Goal: Information Seeking & Learning: Check status

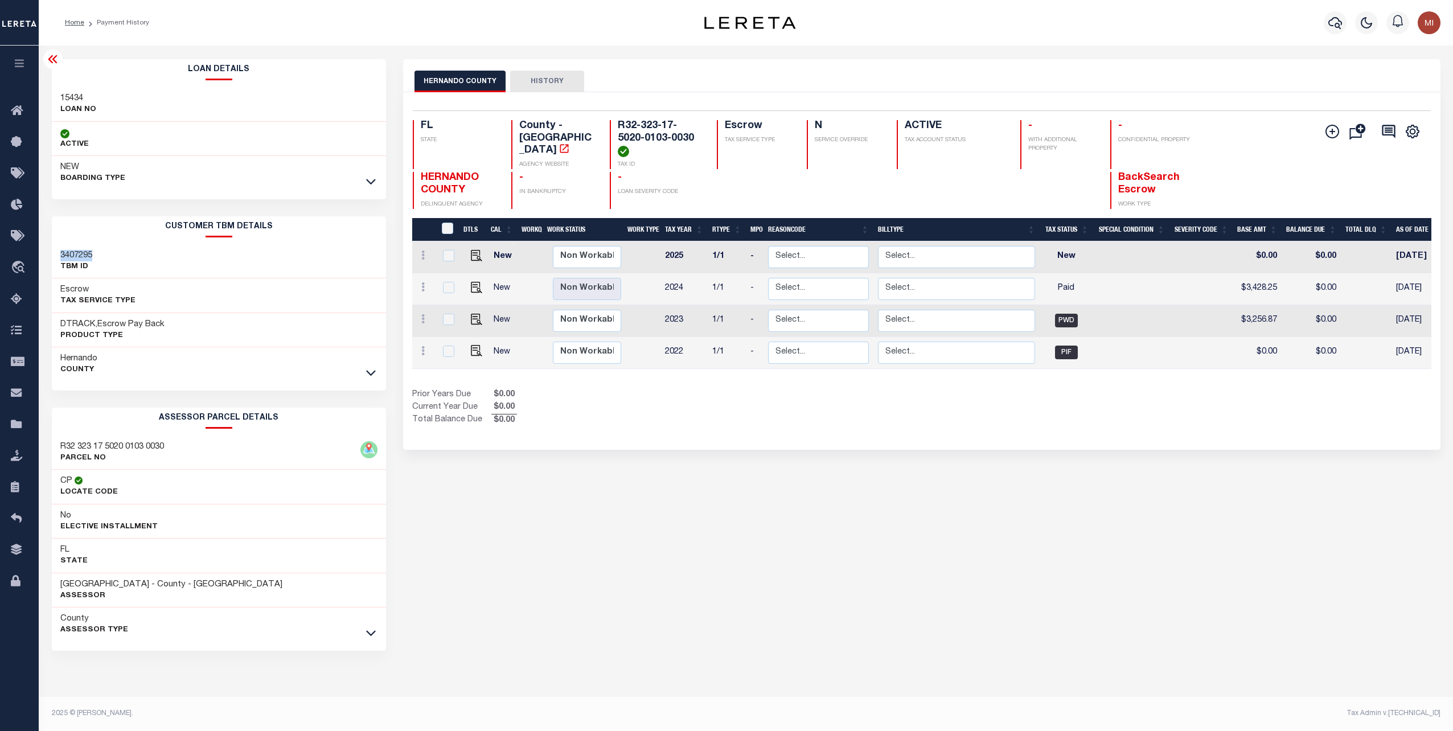
click at [539, 85] on button "HISTORY" at bounding box center [547, 82] width 74 height 22
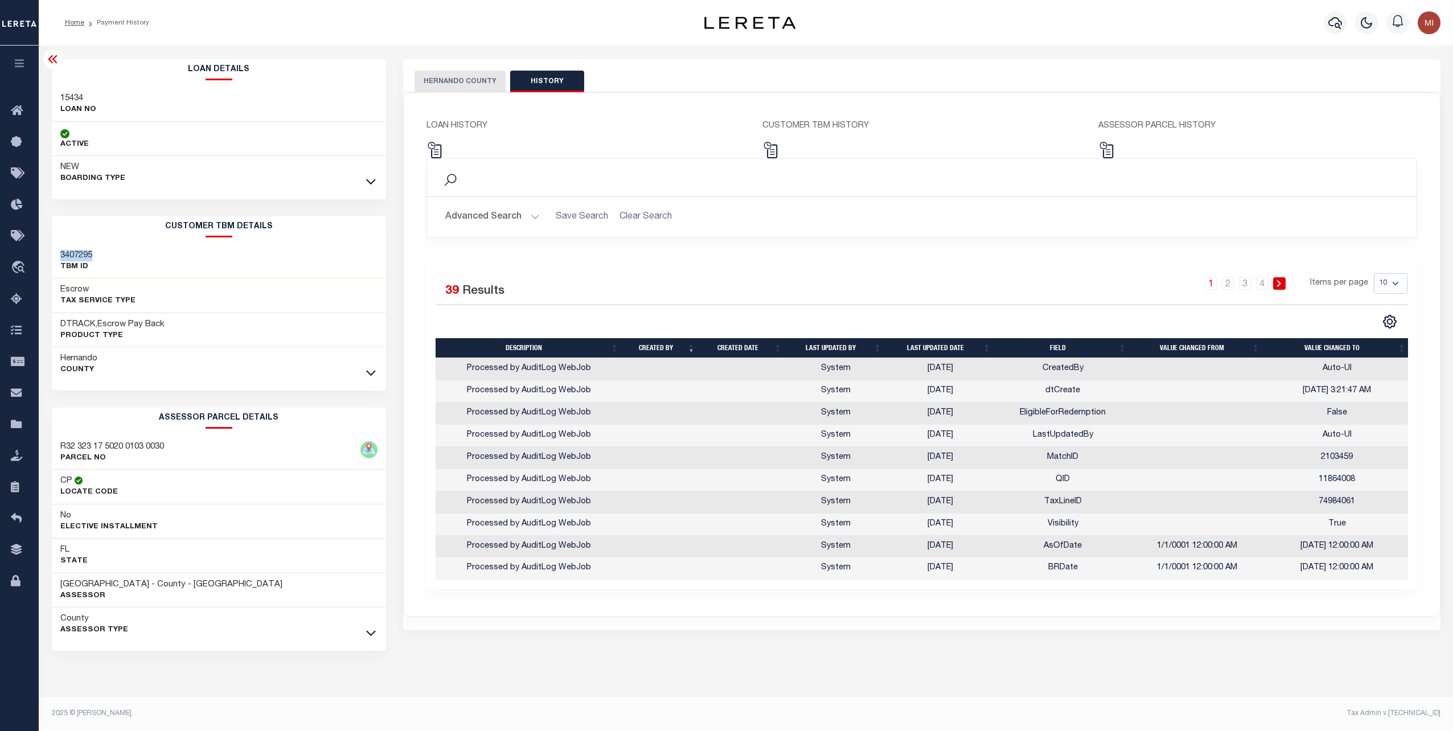
click at [448, 82] on button "HERNANDO COUNTY" at bounding box center [459, 82] width 91 height 22
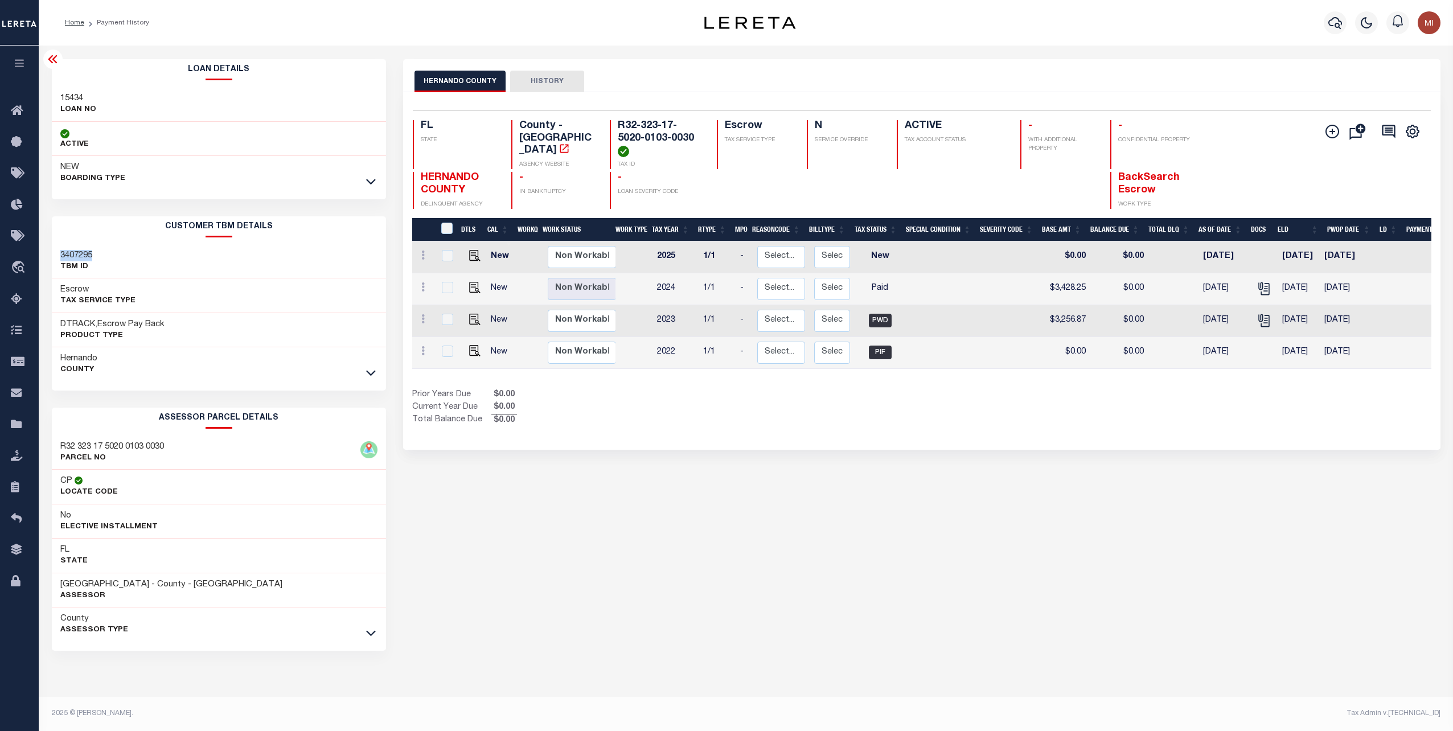
click at [77, 252] on h3 "3407295" at bounding box center [76, 255] width 32 height 11
click at [74, 259] on h3 "3407295" at bounding box center [76, 255] width 32 height 11
click at [544, 80] on button "HISTORY" at bounding box center [547, 82] width 74 height 22
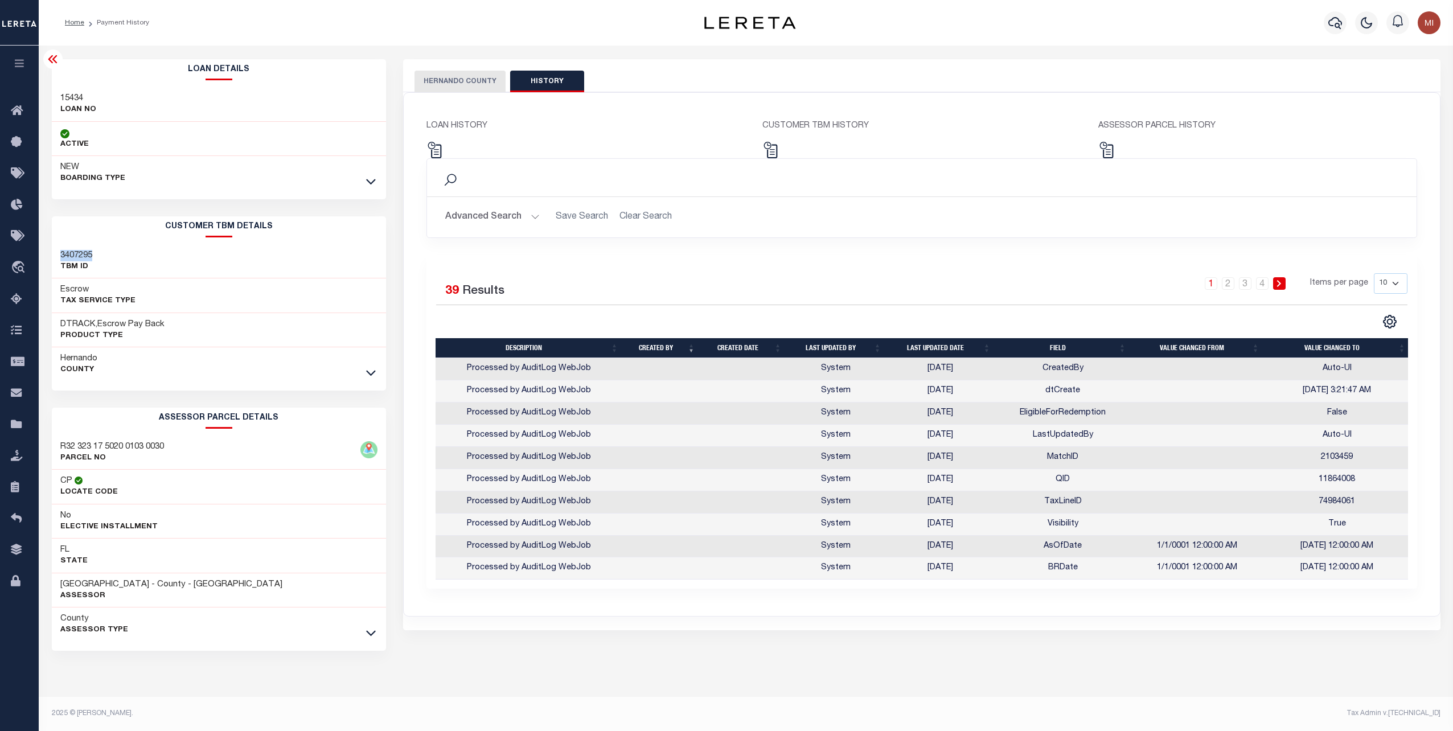
click at [1281, 281] on icon at bounding box center [1278, 283] width 5 height 7
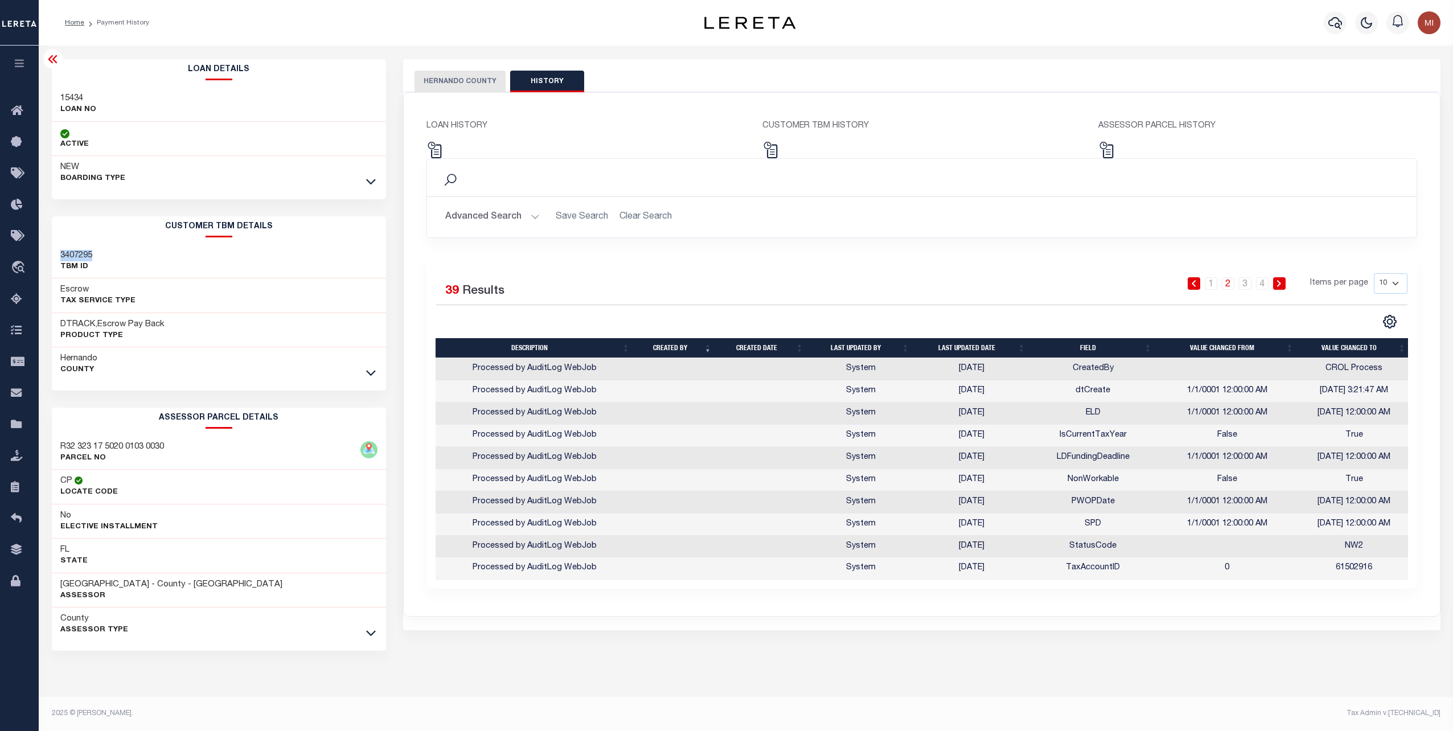
click at [1281, 281] on icon at bounding box center [1278, 283] width 5 height 7
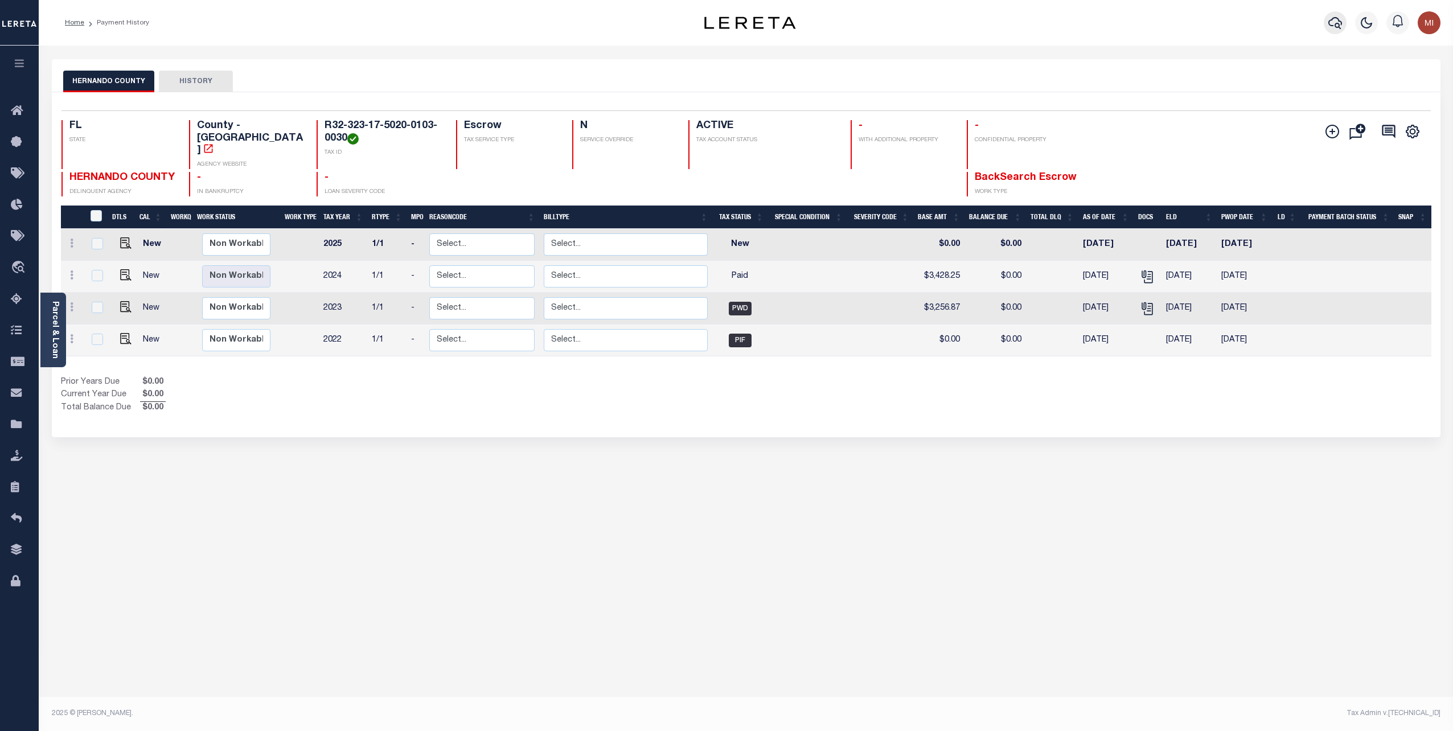
click at [1338, 24] on icon "button" at bounding box center [1335, 23] width 14 height 12
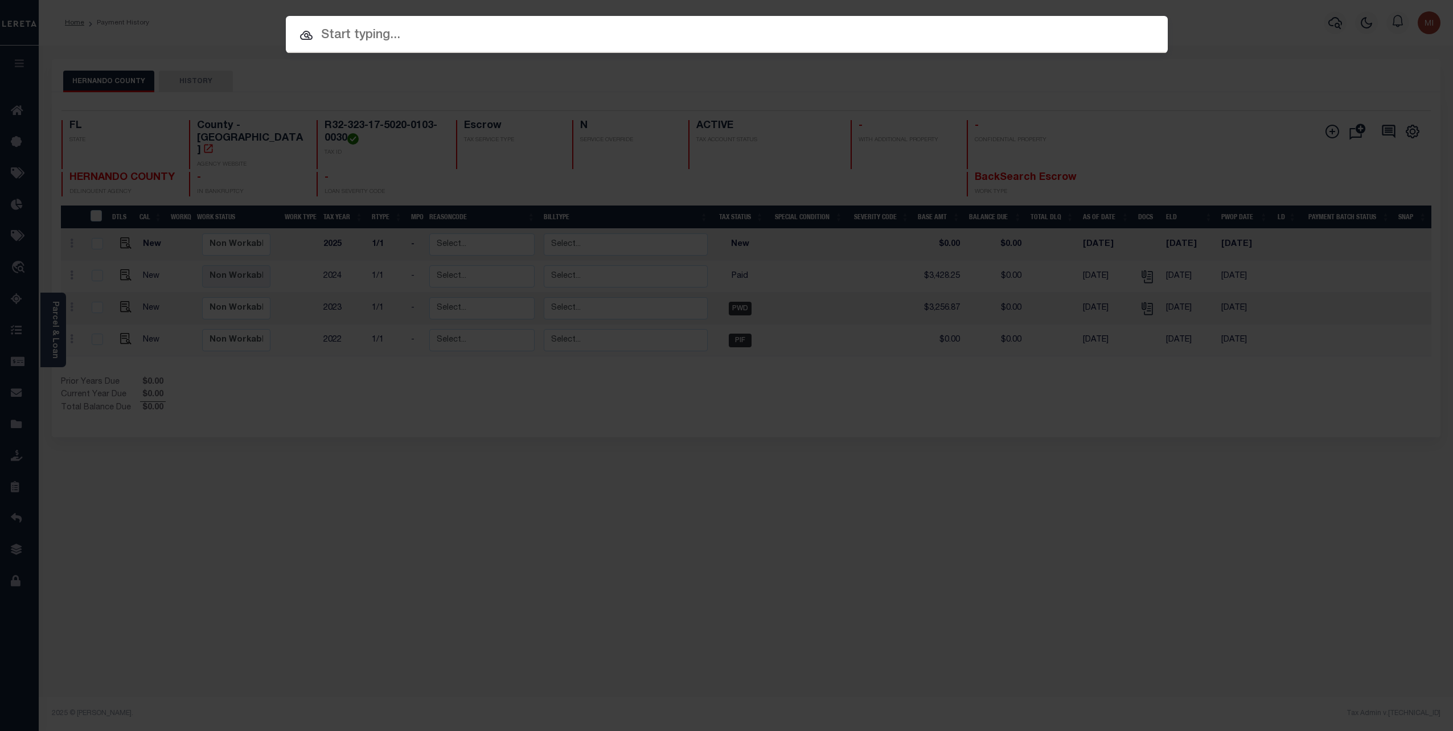
paste input "3422996"
type input "3422996"
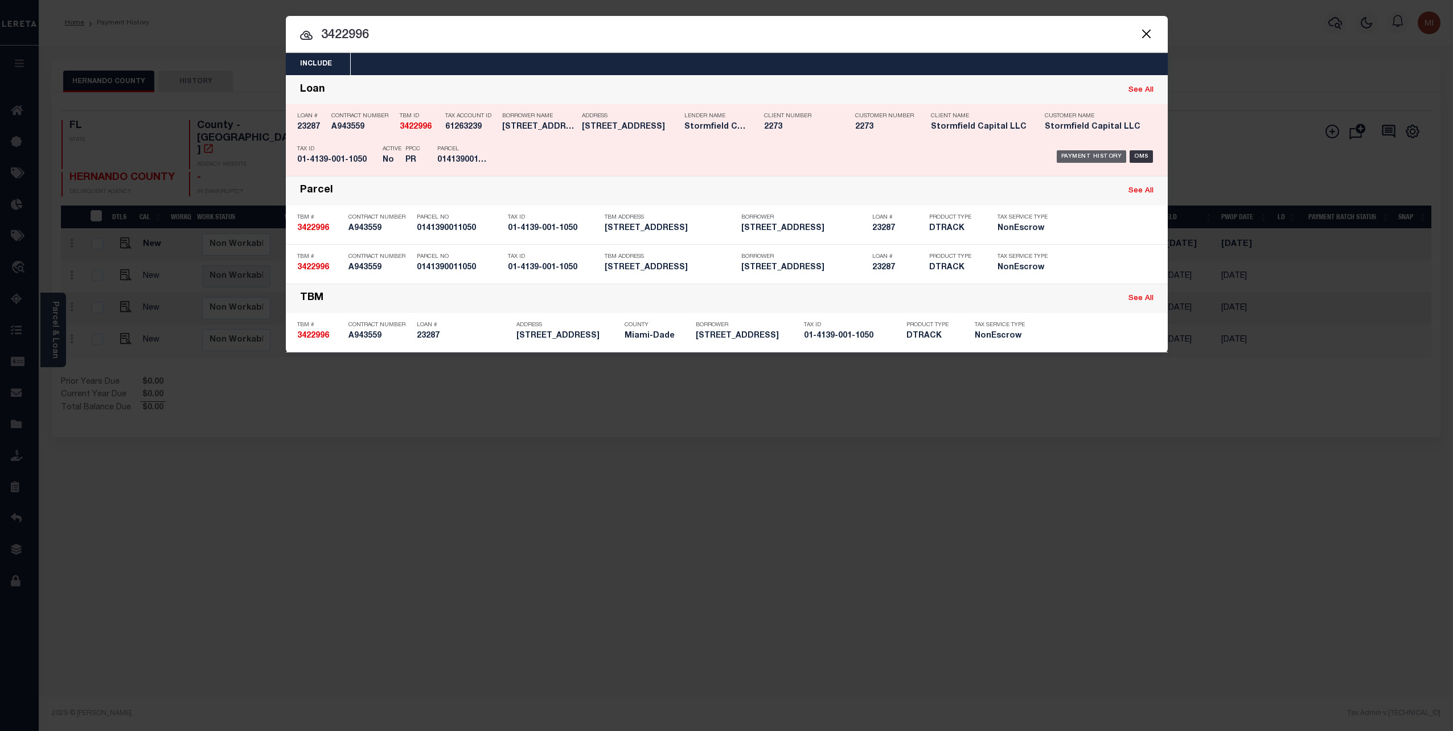
click at [1095, 151] on div "Payment History" at bounding box center [1092, 156] width 70 height 13
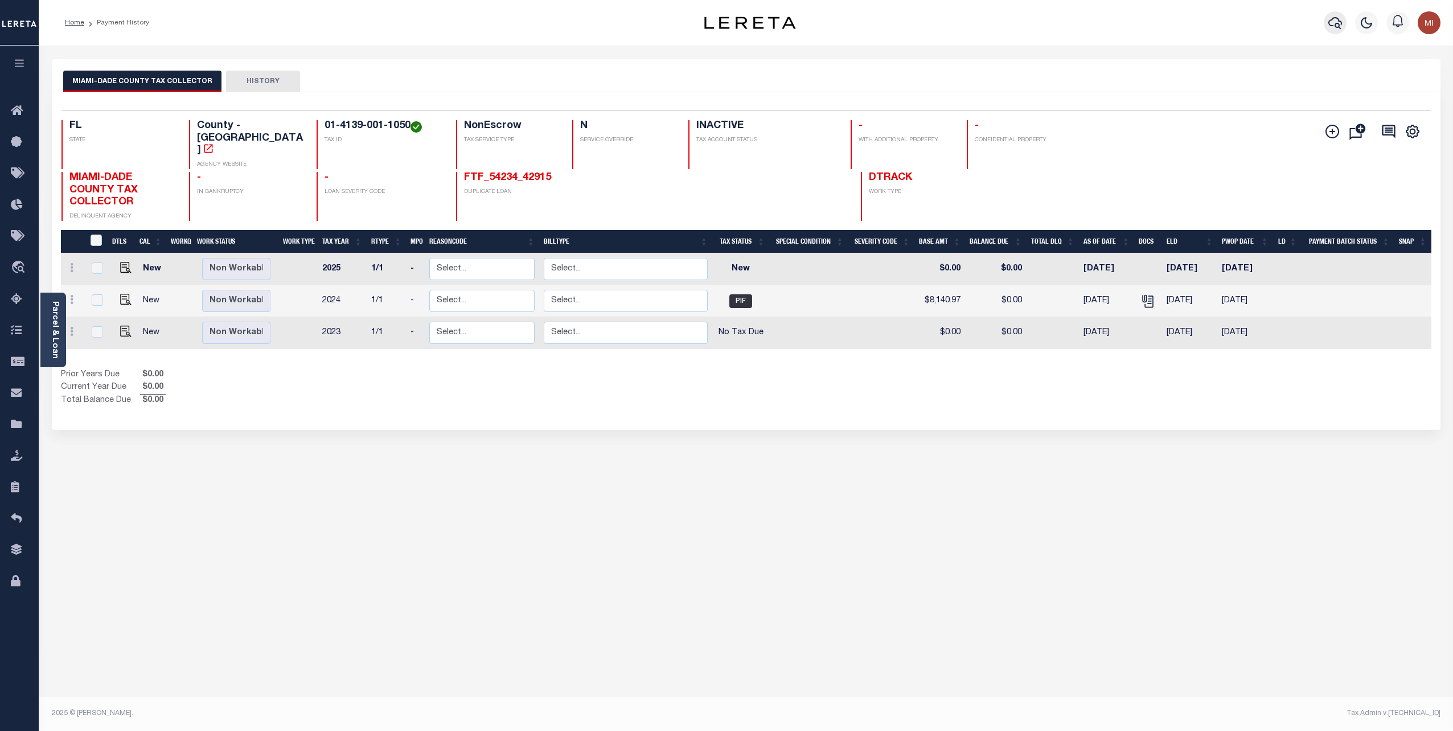
click at [1334, 26] on icon "button" at bounding box center [1335, 23] width 14 height 12
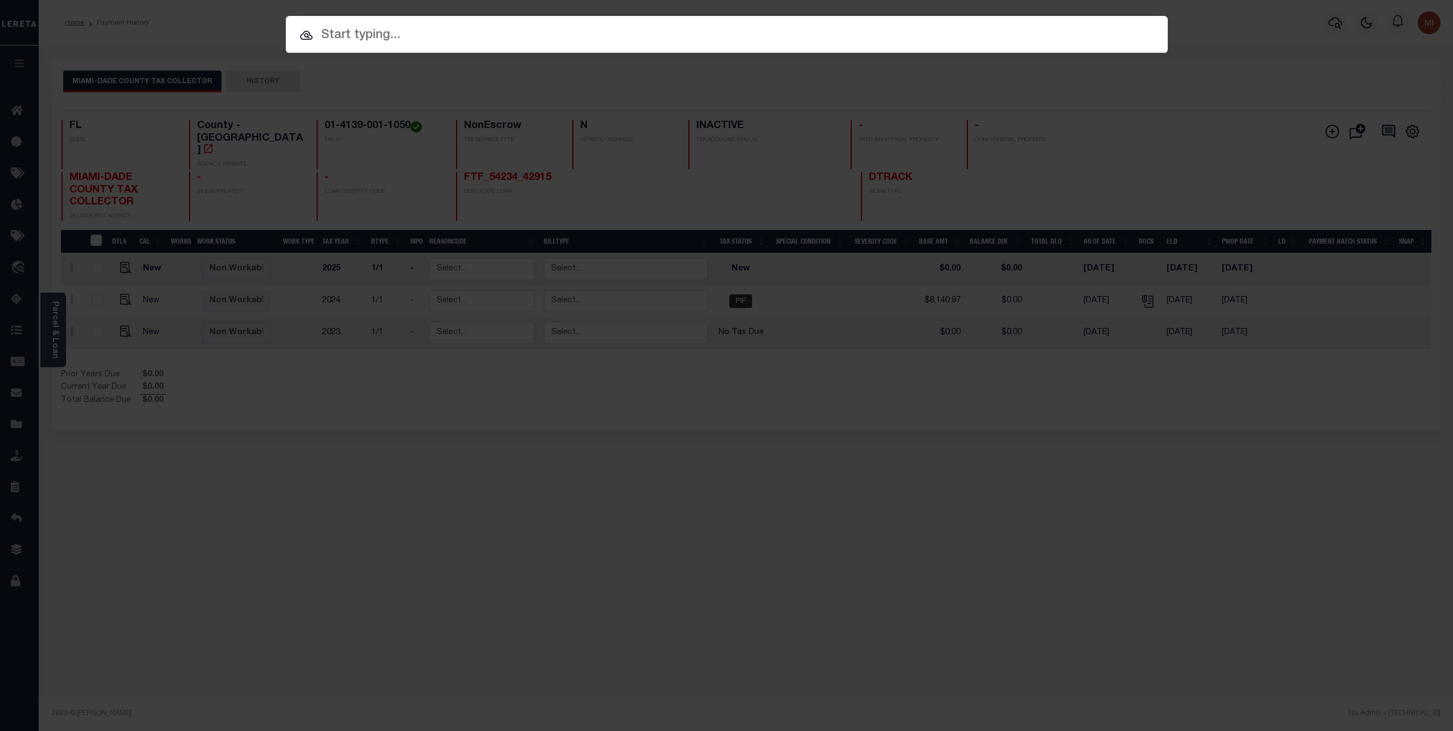
click at [903, 34] on input "text" at bounding box center [727, 36] width 882 height 20
paste input "3256134"
type input "3256134"
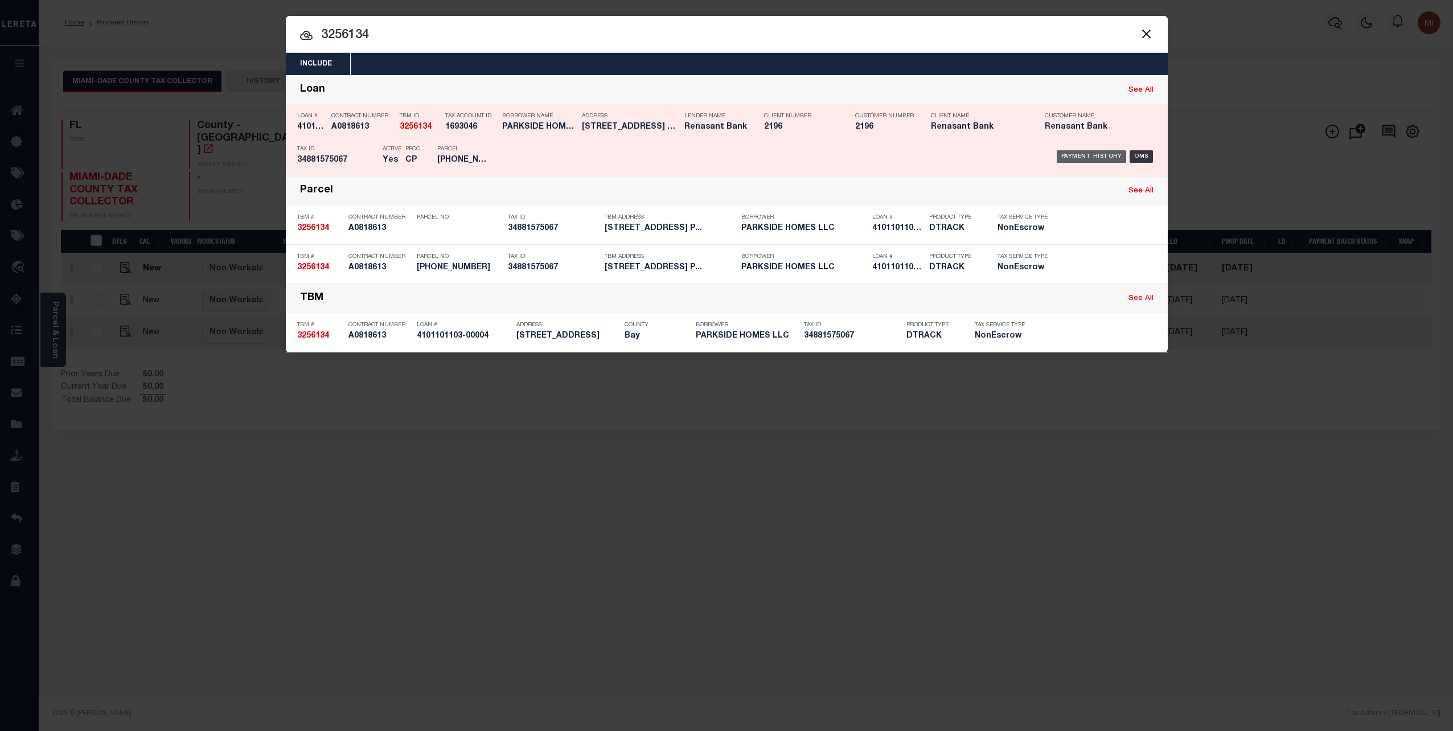
click at [1068, 155] on div "Payment History" at bounding box center [1092, 156] width 70 height 13
